Goal: Information Seeking & Learning: Compare options

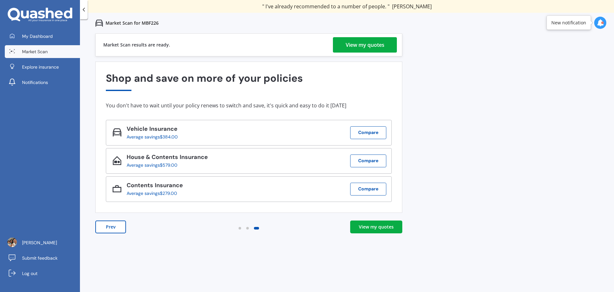
click at [362, 46] on div "View my quotes" at bounding box center [365, 44] width 39 height 15
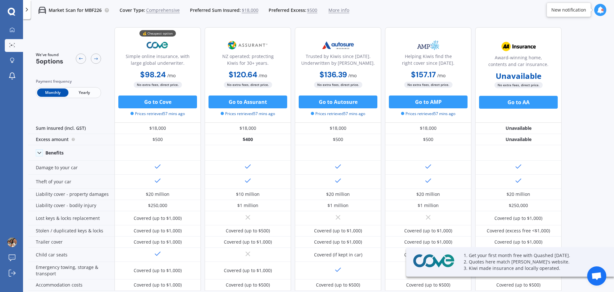
click at [75, 89] on span "Yearly" at bounding box center [83, 92] width 31 height 8
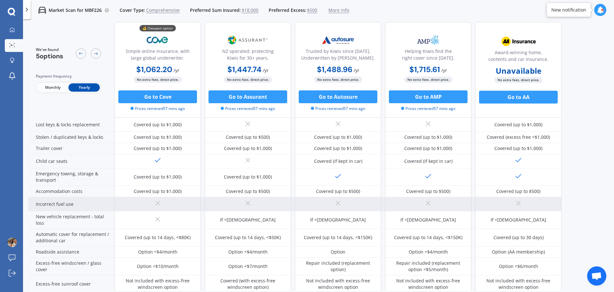
scroll to position [96, 0]
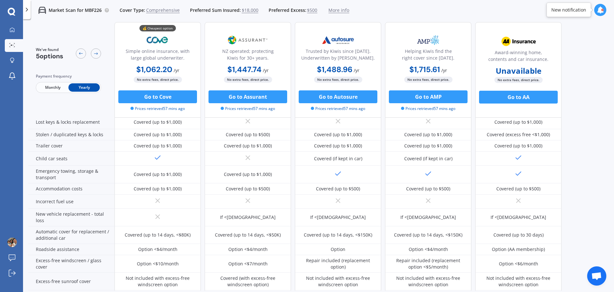
drag, startPoint x: 146, startPoint y: 213, endPoint x: 600, endPoint y: 205, distance: 454.5
drag, startPoint x: 600, startPoint y: 205, endPoint x: 602, endPoint y: 230, distance: 25.3
click at [602, 194] on div "We've found 5 options Payment frequency Monthly Yearly 💰 Cheapest option Simple…" at bounding box center [321, 60] width 586 height 268
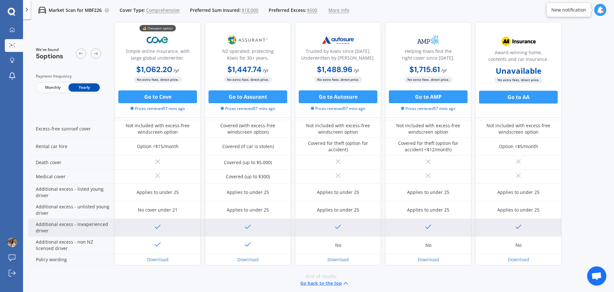
scroll to position [252, 0]
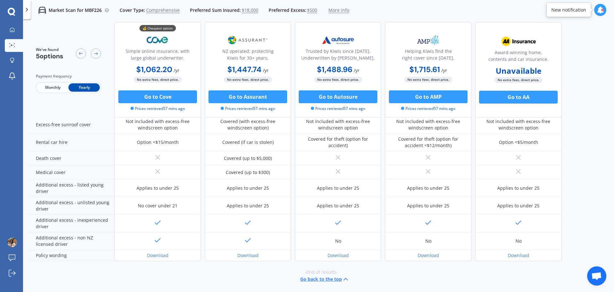
click at [106, 275] on div "-End of results- Go back to the top" at bounding box center [321, 275] width 586 height 29
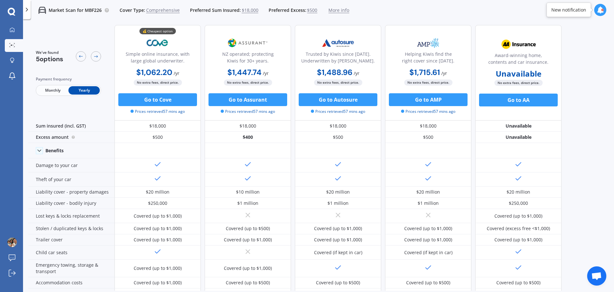
scroll to position [0, 0]
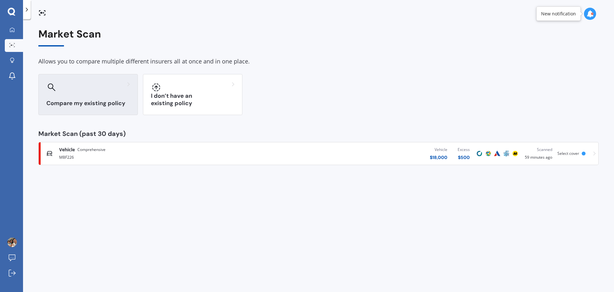
click at [105, 91] on div at bounding box center [88, 87] width 84 height 10
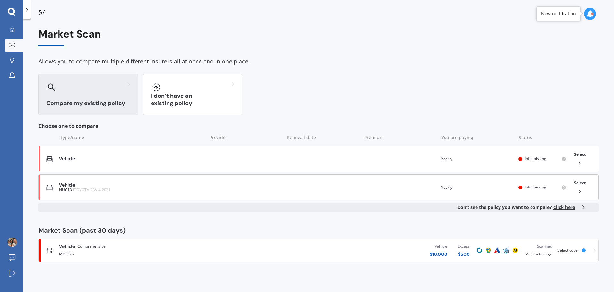
click at [511, 184] on div "You are paying Yearly" at bounding box center [477, 187] width 72 height 6
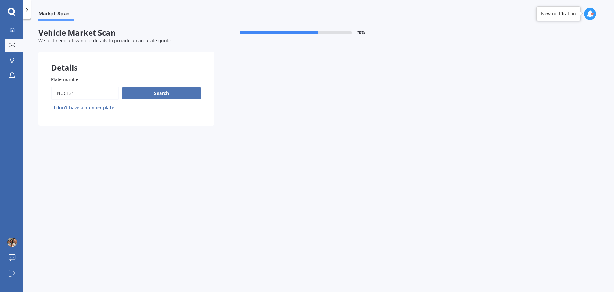
click at [183, 94] on button "Search" at bounding box center [162, 93] width 80 height 12
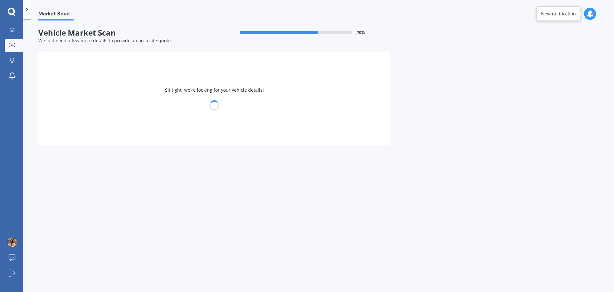
select select "TOYOTA"
select select "29"
select select "01"
select select "1988"
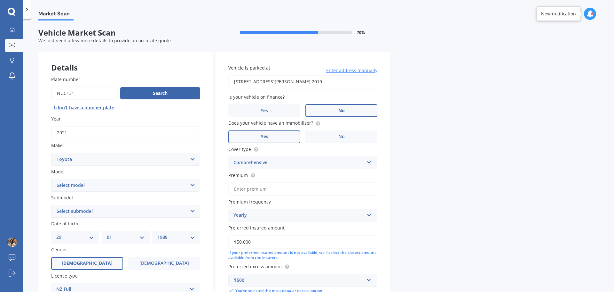
click at [340, 110] on span "No" at bounding box center [342, 110] width 6 height 5
click at [0, 0] on input "No" at bounding box center [0, 0] width 0 height 0
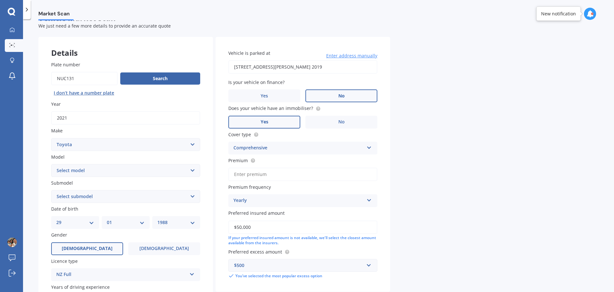
scroll to position [85, 0]
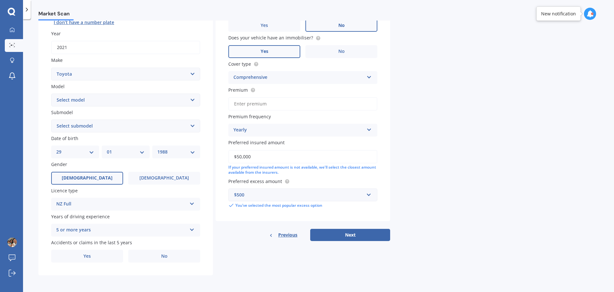
click at [338, 237] on button "Next" at bounding box center [350, 234] width 80 height 12
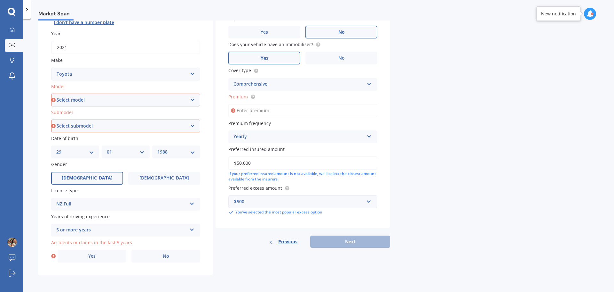
click at [296, 113] on input "Premium" at bounding box center [302, 110] width 149 height 13
type input "$1,078.94"
click at [153, 105] on select "Select model 4 Runner 86 [PERSON_NAME] Alphard Altezza Aqua Aristo Aurion Auris…" at bounding box center [125, 99] width 149 height 13
select select "RAV-4"
click at [51, 93] on select "Select model 4 Runner 86 [PERSON_NAME] Alphard Altezza Aqua Aristo Aurion Auris…" at bounding box center [125, 99] width 149 height 13
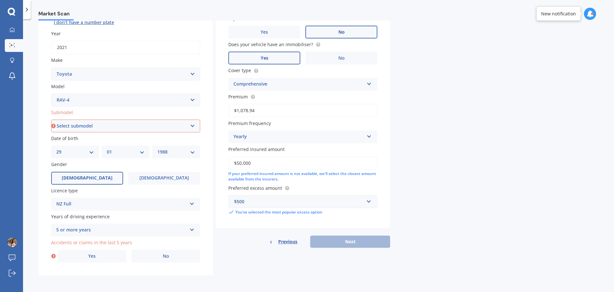
click at [134, 128] on select "Select submodel Diesel EV GX SUV 2.2/4WD/6AT Hybrid Hybrid 2WD Petrol" at bounding box center [125, 125] width 149 height 13
select select "HYBRID"
click at [51, 119] on select "Select submodel Diesel EV GX SUV 2.2/4WD/6AT Hybrid Hybrid 2WD Petrol" at bounding box center [125, 125] width 149 height 13
drag, startPoint x: 172, startPoint y: 264, endPoint x: 174, endPoint y: 261, distance: 3.6
click at [172, 263] on div "Plate number Search I don’t have a number plate Year [DATE] Make Select make AC…" at bounding box center [125, 126] width 175 height 297
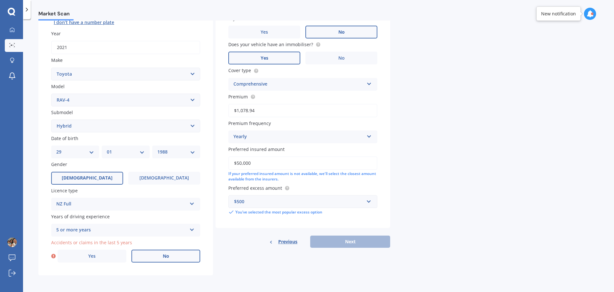
click at [178, 257] on label "No" at bounding box center [166, 255] width 69 height 13
click at [0, 0] on input "No" at bounding box center [0, 0] width 0 height 0
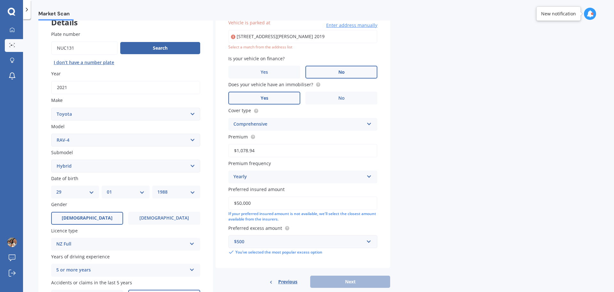
scroll to position [44, 0]
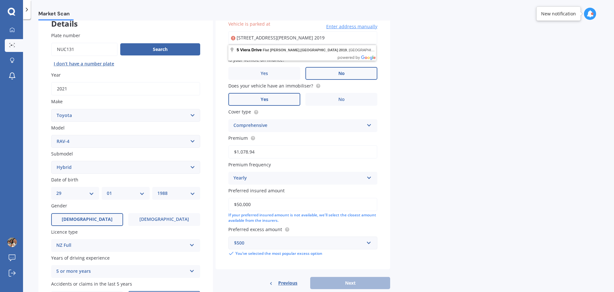
click at [331, 35] on input "[STREET_ADDRESS][PERSON_NAME] 2019" at bounding box center [302, 37] width 149 height 13
type input "[STREET_ADDRESS][PERSON_NAME] 2019"
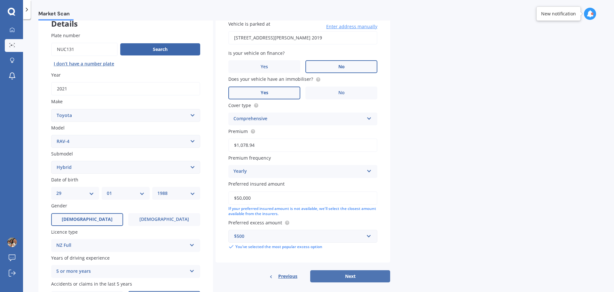
click at [345, 275] on button "Next" at bounding box center [350, 276] width 80 height 12
select select "29"
select select "01"
select select "1988"
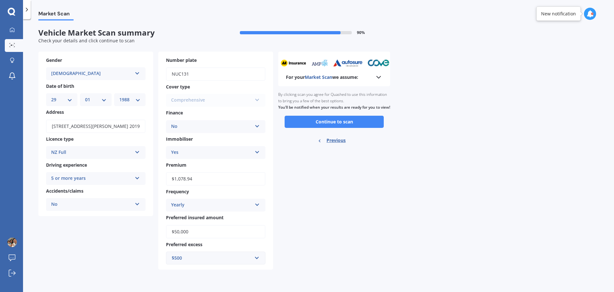
scroll to position [0, 0]
click at [321, 128] on button "Continue to scan" at bounding box center [334, 122] width 99 height 12
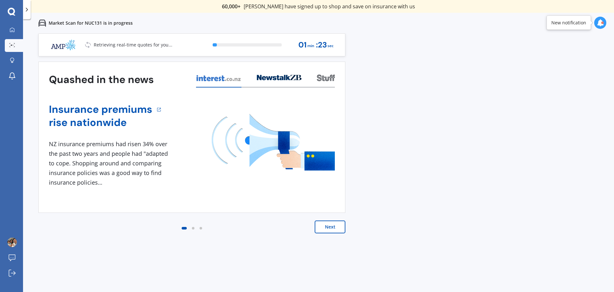
click at [331, 227] on button "Next" at bounding box center [330, 226] width 31 height 13
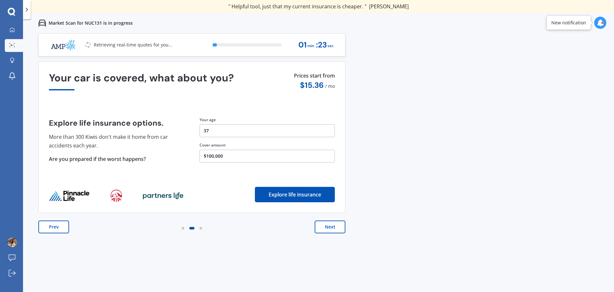
click at [332, 227] on button "Next" at bounding box center [330, 226] width 31 height 13
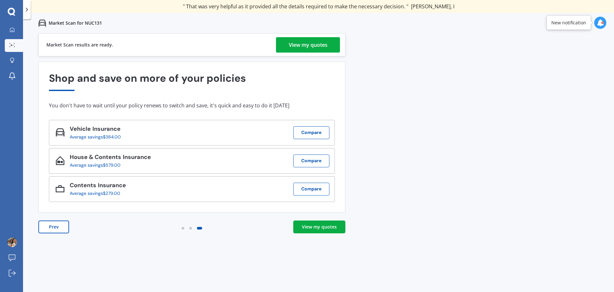
click at [320, 40] on div "View my quotes" at bounding box center [308, 44] width 39 height 15
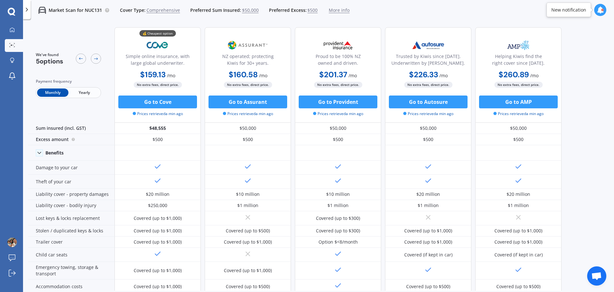
click at [81, 92] on span "Yearly" at bounding box center [83, 92] width 31 height 8
